Goal: Task Accomplishment & Management: Manage account settings

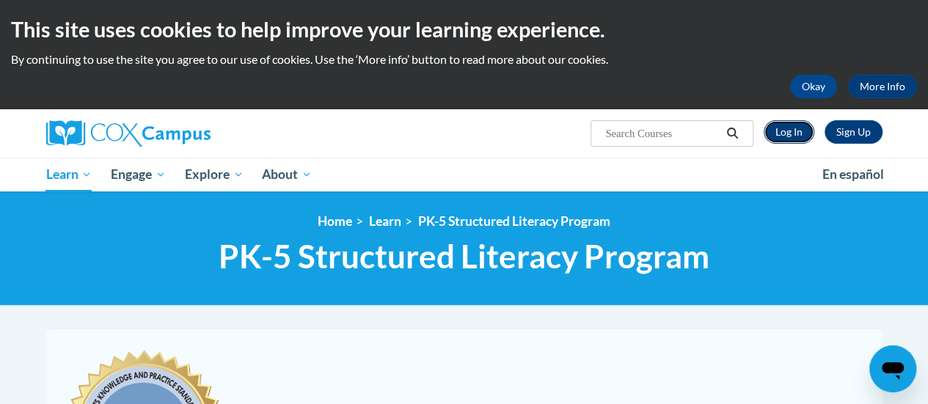
click at [785, 133] on link "Log In" at bounding box center [789, 131] width 51 height 23
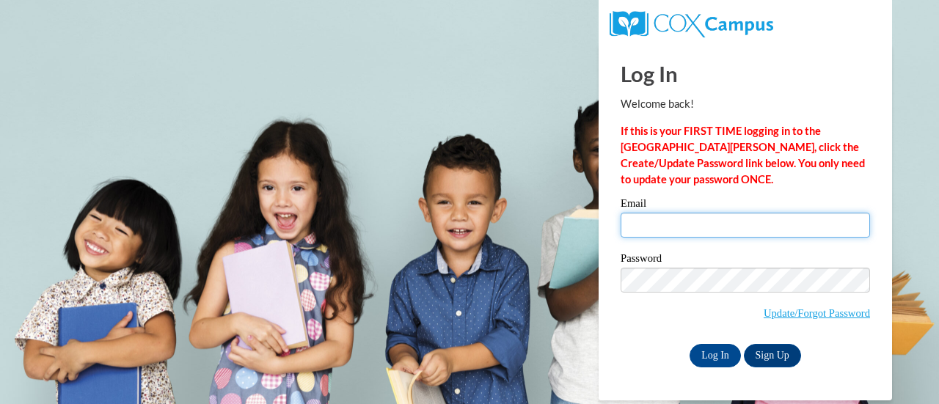
click at [677, 219] on input "Email" at bounding box center [746, 225] width 250 height 25
type input "[EMAIL_ADDRESS][DOMAIN_NAME]"
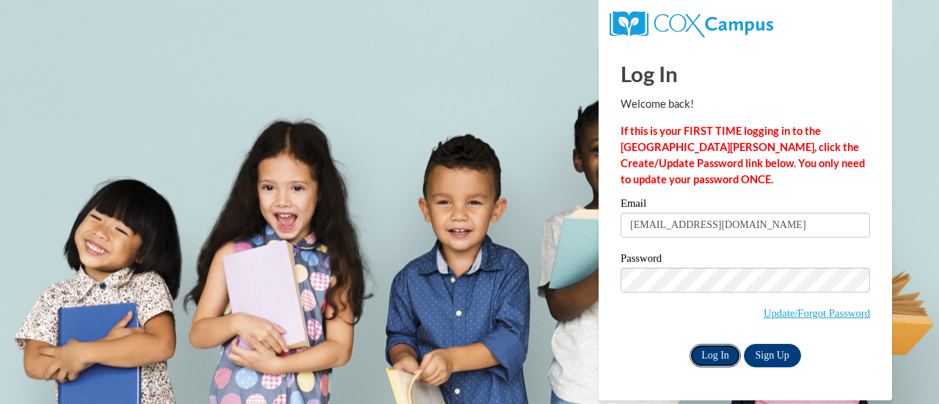
click at [707, 359] on input "Log In" at bounding box center [715, 355] width 51 height 23
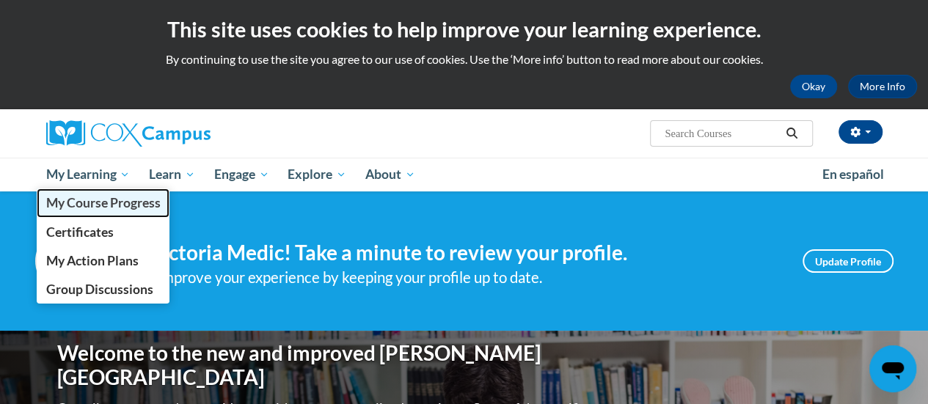
click at [97, 209] on span "My Course Progress" at bounding box center [103, 202] width 114 height 15
